Goal: Check status: Verify the current state of an ongoing process or item

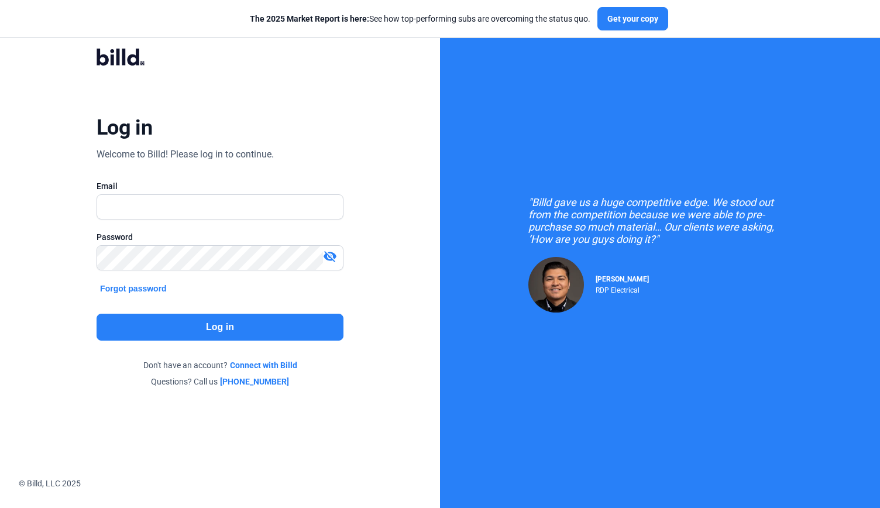
type input "[PERSON_NAME][EMAIL_ADDRESS][DOMAIN_NAME]"
click at [202, 325] on button "Log in" at bounding box center [220, 327] width 247 height 27
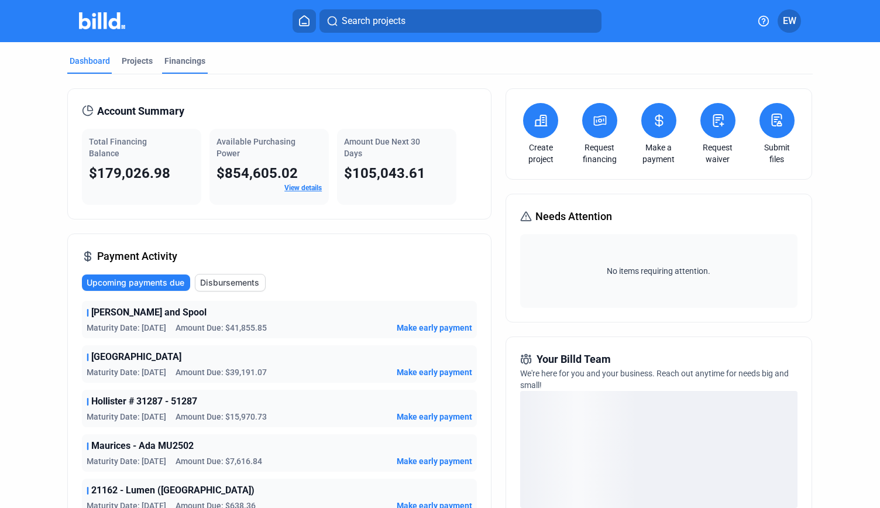
click at [183, 60] on div "Financings" at bounding box center [184, 61] width 41 height 12
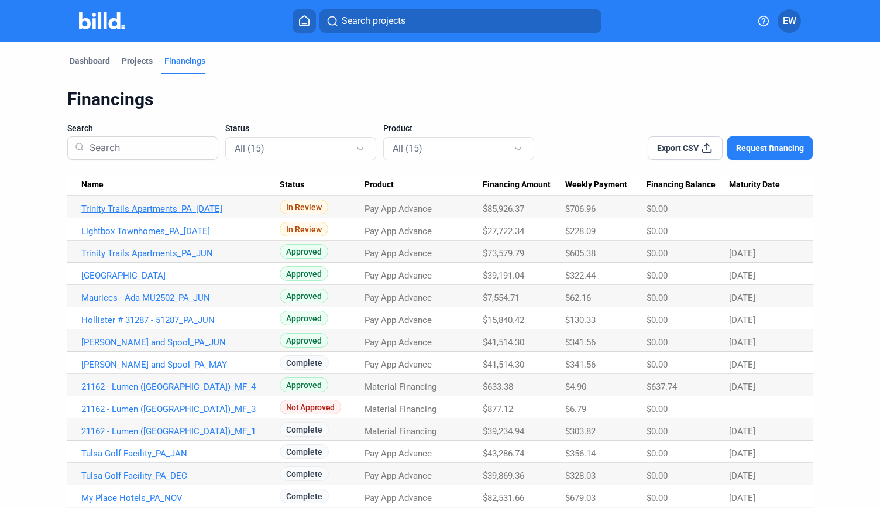
click at [166, 214] on link "Trinity Trails Apartments_PA_[DATE]" at bounding box center [180, 209] width 198 height 11
